Goal: Task Accomplishment & Management: Complete application form

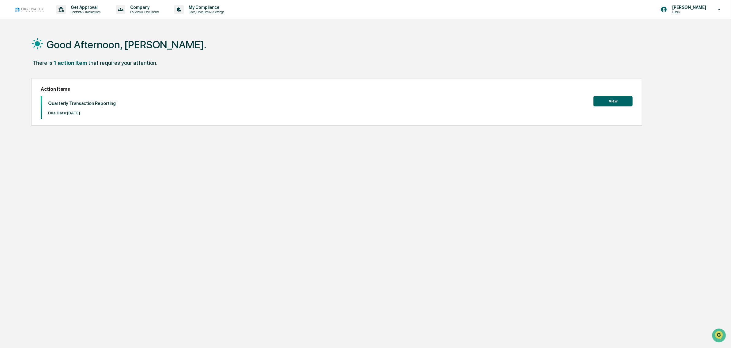
click at [618, 107] on div "Quarterly Transaction Reporting Due Date: [DATE] View" at bounding box center [337, 107] width 592 height 23
click at [622, 101] on button "View" at bounding box center [612, 101] width 39 height 10
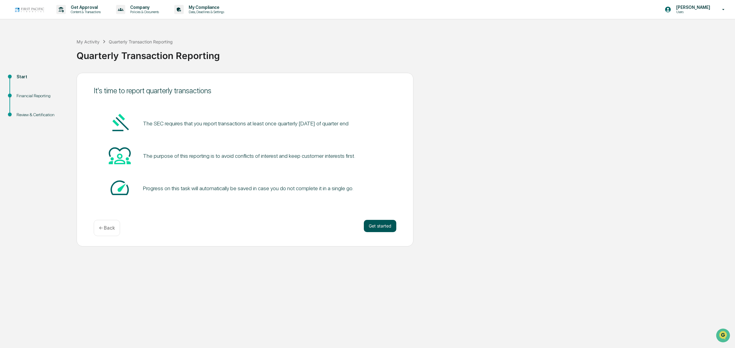
click at [381, 226] on button "Get started" at bounding box center [380, 226] width 32 height 12
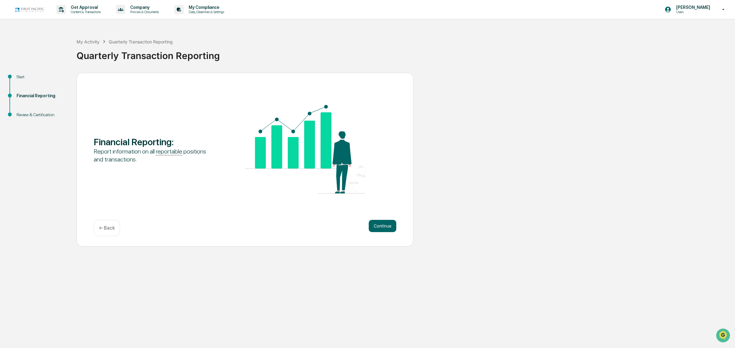
click at [381, 226] on button "Continue" at bounding box center [382, 226] width 28 height 12
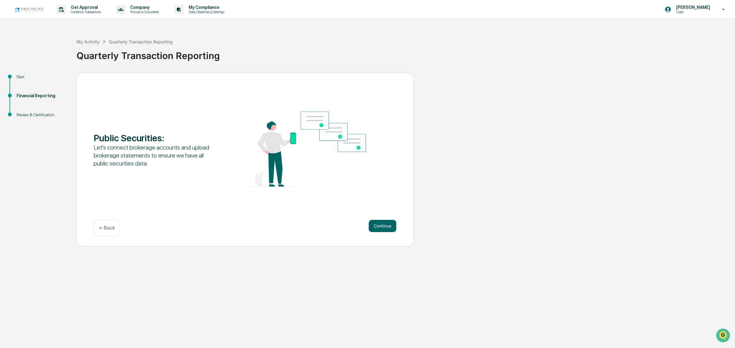
click at [381, 226] on button "Continue" at bounding box center [382, 226] width 28 height 12
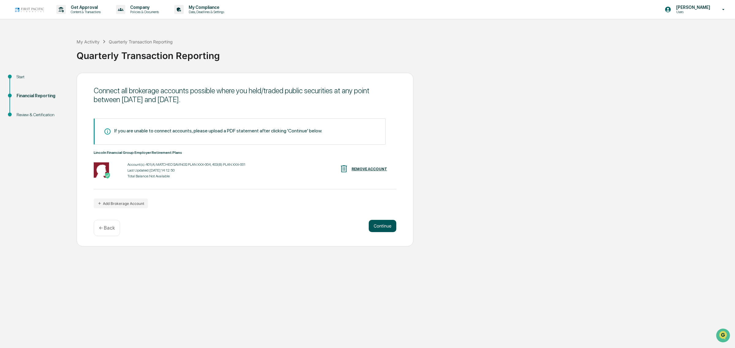
click at [378, 224] on button "Continue" at bounding box center [382, 226] width 28 height 12
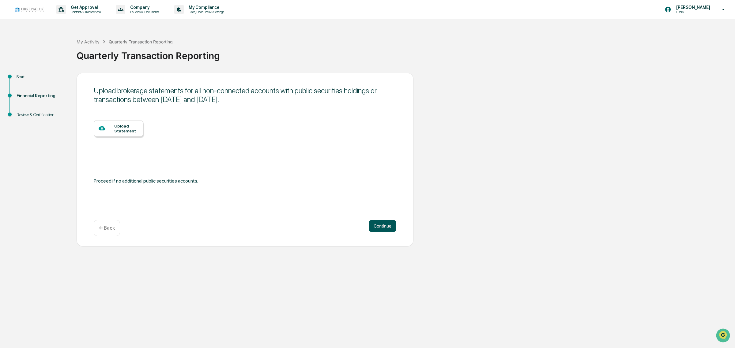
click at [378, 224] on button "Continue" at bounding box center [382, 226] width 28 height 12
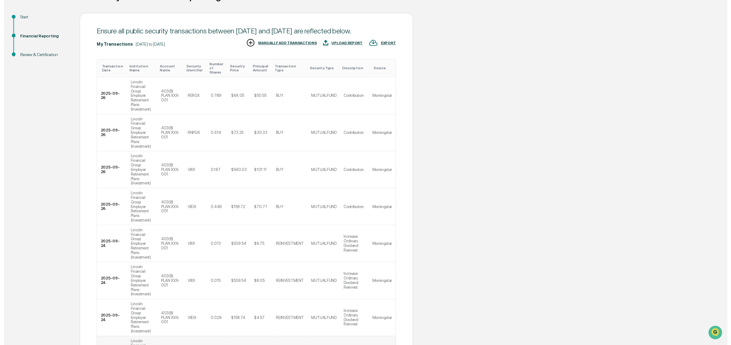
scroll to position [149, 0]
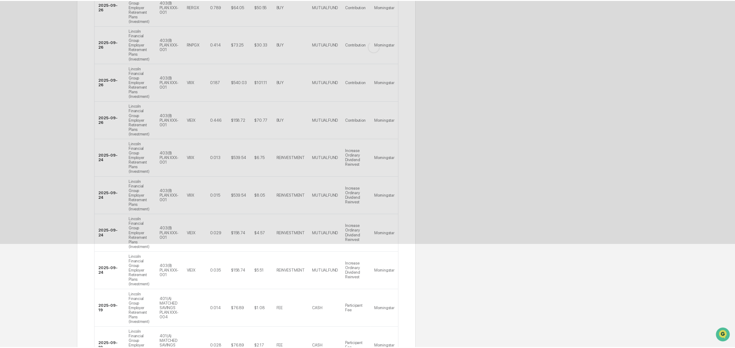
scroll to position [0, 0]
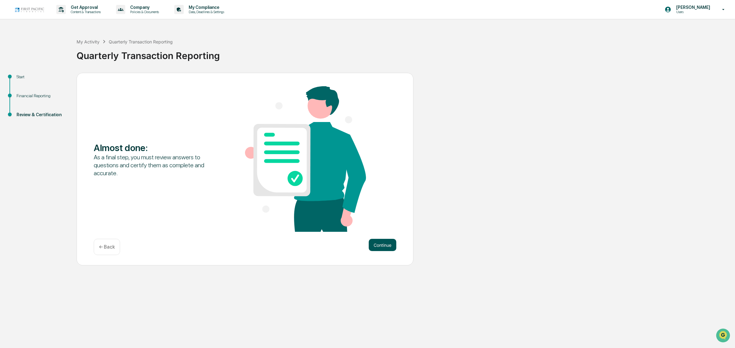
click at [376, 248] on button "Continue" at bounding box center [382, 245] width 28 height 12
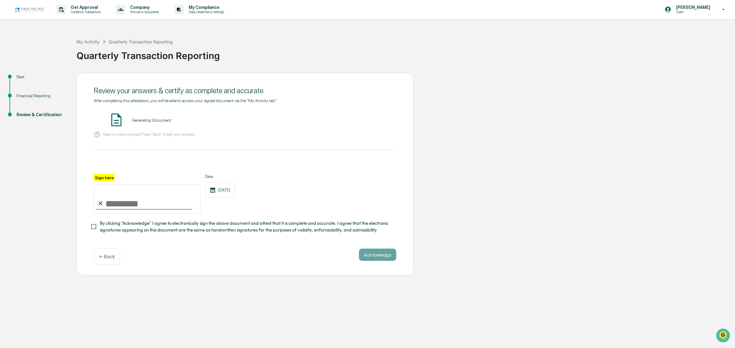
click at [113, 203] on input "Sign here" at bounding box center [147, 199] width 107 height 29
type input "*"
type input "**********"
click at [374, 256] on button "Acknowledge" at bounding box center [377, 255] width 37 height 12
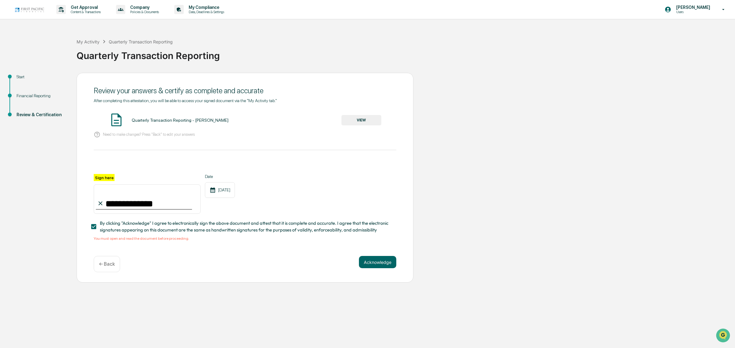
click at [362, 118] on button "VIEW" at bounding box center [361, 120] width 40 height 10
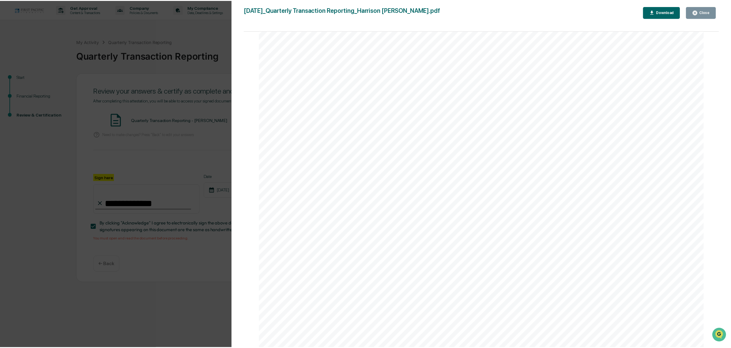
scroll to position [3370, 0]
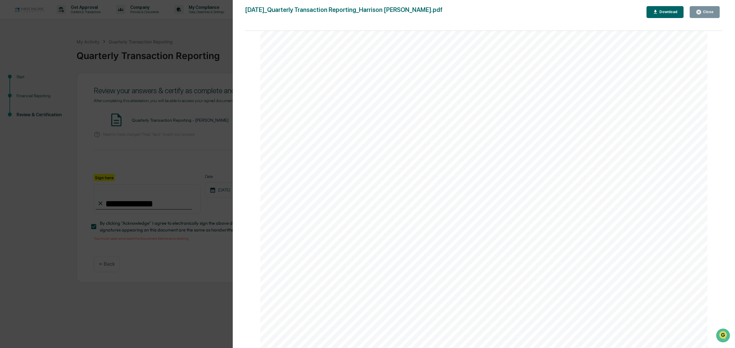
click at [709, 13] on div "Close" at bounding box center [707, 12] width 12 height 4
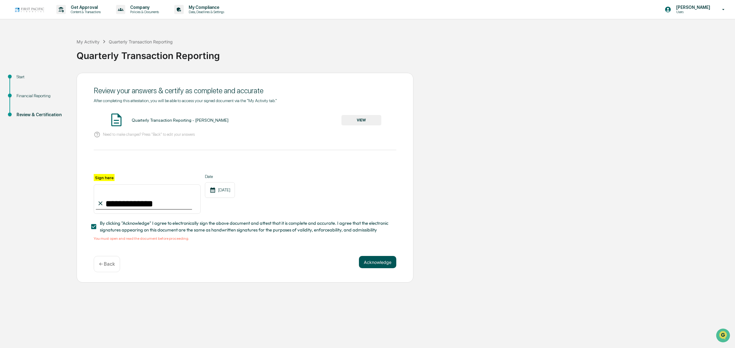
click at [379, 266] on button "Acknowledge" at bounding box center [377, 262] width 37 height 12
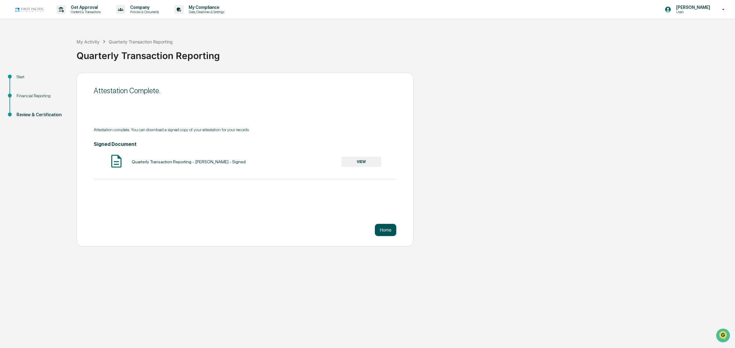
click at [386, 230] on button "Home" at bounding box center [385, 230] width 21 height 12
